Goal: Navigation & Orientation: Understand site structure

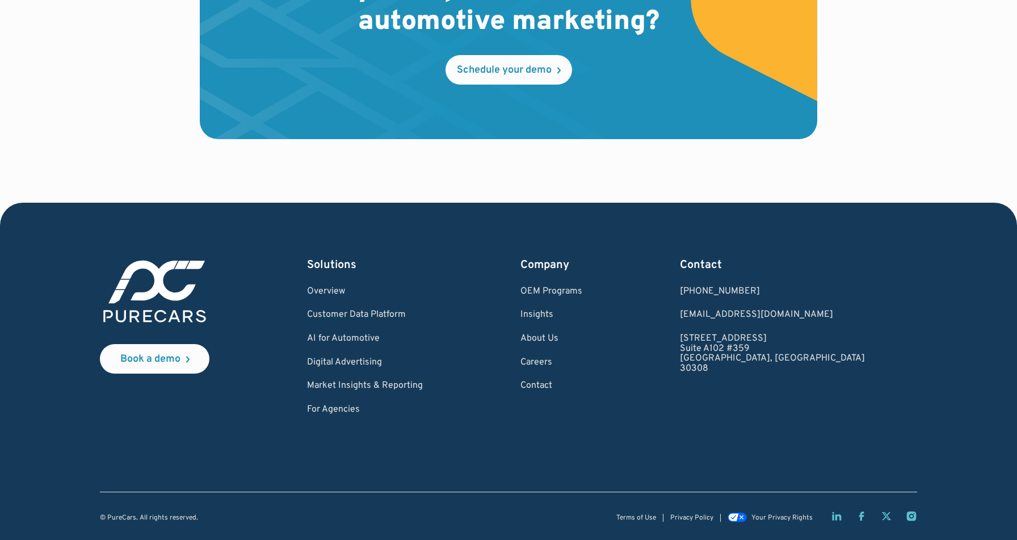
scroll to position [3341, 0]
click at [582, 362] on link "Careers" at bounding box center [551, 363] width 62 height 10
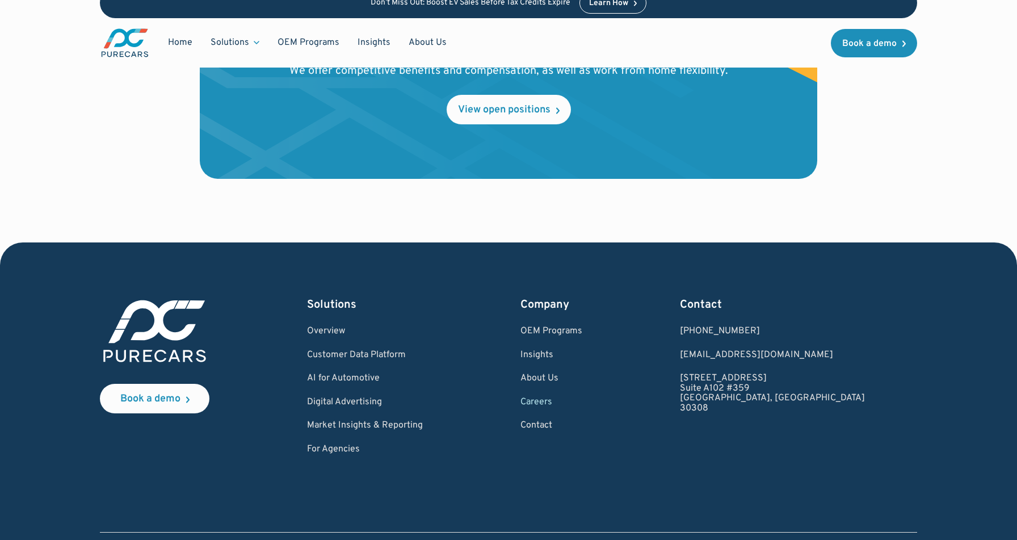
scroll to position [1308, 0]
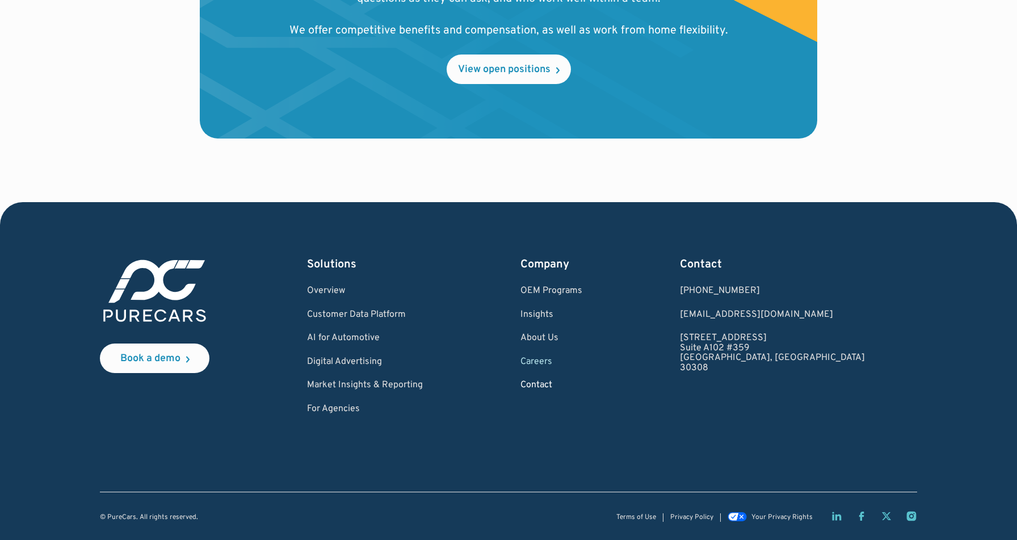
click at [582, 387] on link "Contact" at bounding box center [551, 385] width 62 height 10
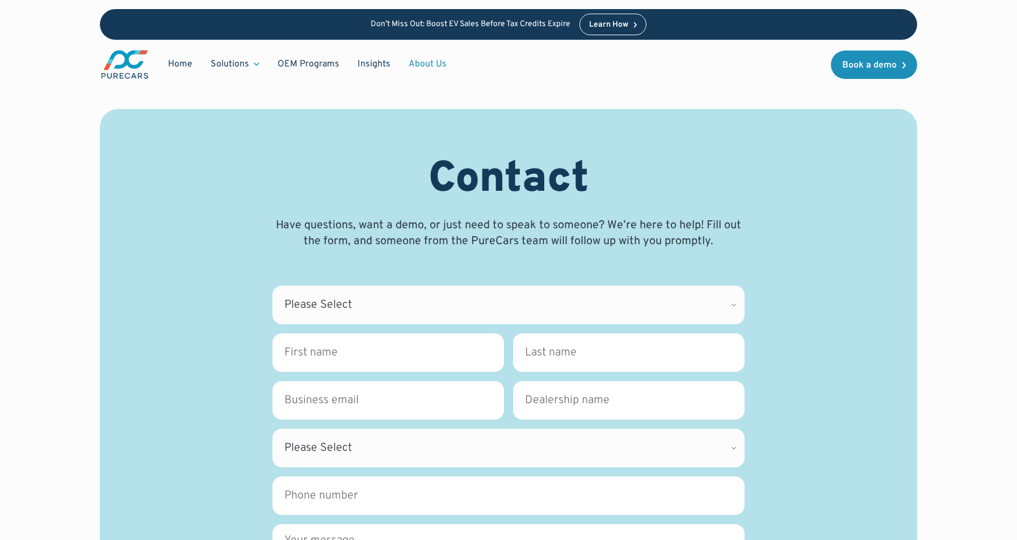
click at [444, 64] on link "About Us" at bounding box center [428, 64] width 56 height 22
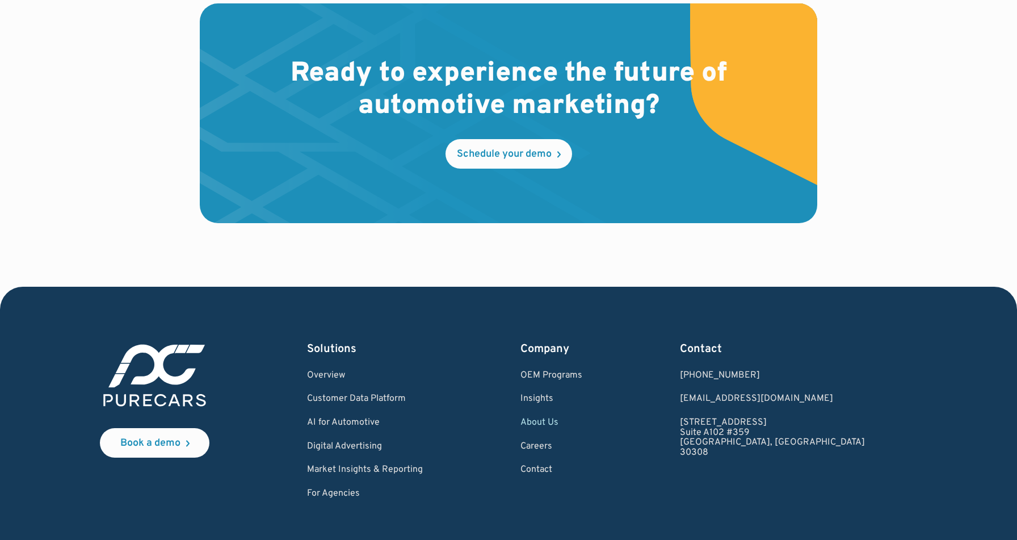
scroll to position [3329, 0]
